Goal: Information Seeking & Learning: Learn about a topic

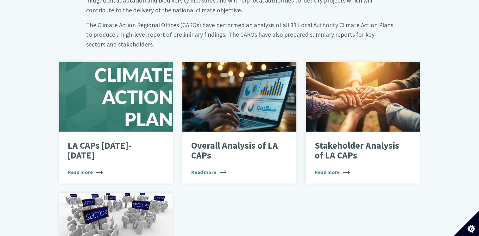
scroll to position [454, 0]
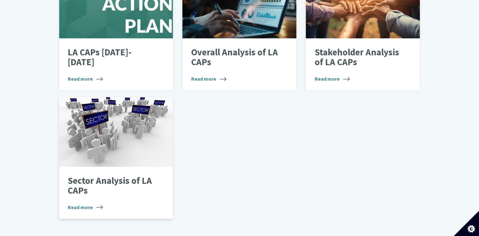
click at [99, 176] on p "Sector Analysis of LA CAPs" at bounding box center [111, 186] width 87 height 20
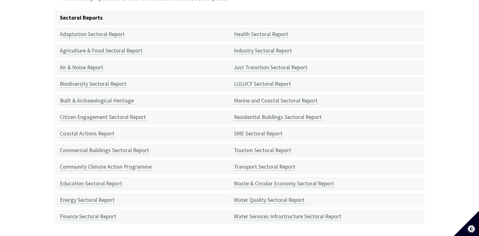
scroll to position [257, 0]
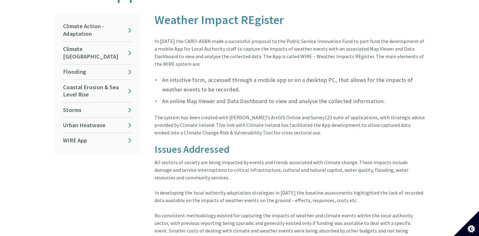
scroll to position [147, 0]
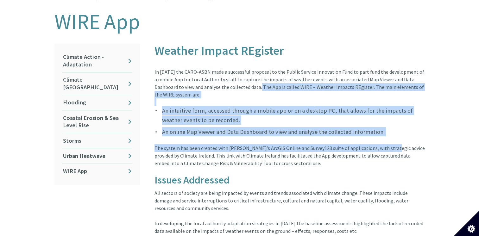
drag, startPoint x: 384, startPoint y: 130, endPoint x: 261, endPoint y: 82, distance: 131.6
copy article "The App is called WIRE – Weather Impacts REgister. The main elements of the WIR…"
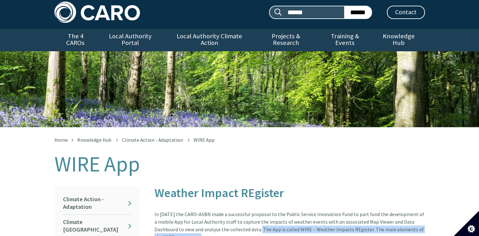
scroll to position [0, 0]
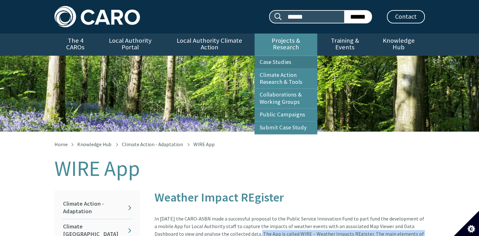
click at [296, 56] on link "Case Studies" at bounding box center [286, 62] width 63 height 13
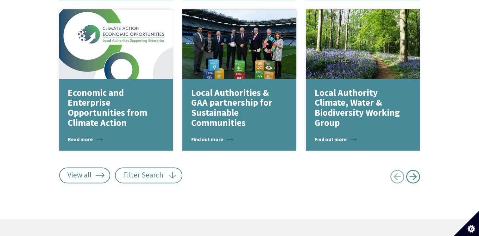
scroll to position [898, 0]
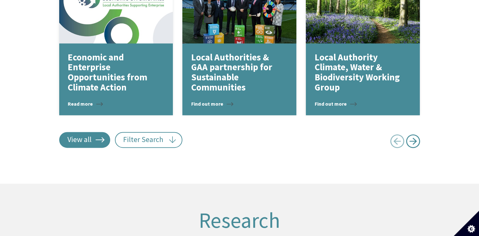
click at [98, 135] on link "View all" at bounding box center [84, 140] width 51 height 16
type input "******"
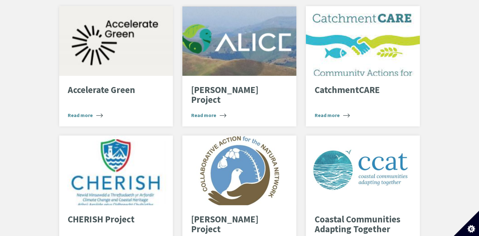
scroll to position [1464, 0]
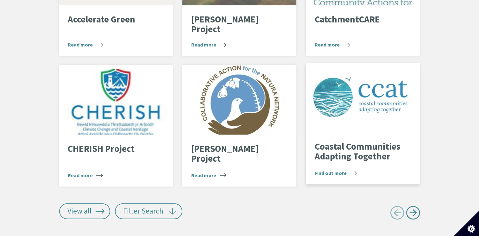
click at [370, 142] on p "Coastal Communities Adapting Together" at bounding box center [358, 152] width 87 height 20
